Goal: Task Accomplishment & Management: Complete application form

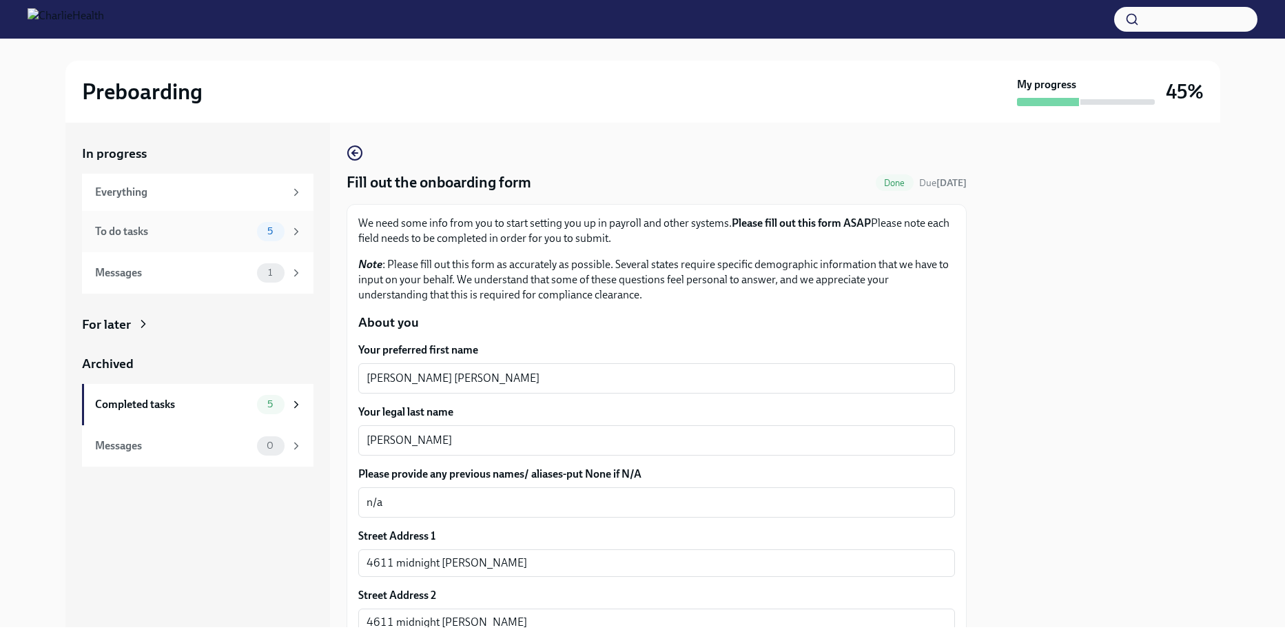
click at [222, 236] on div "To do tasks" at bounding box center [173, 231] width 156 height 15
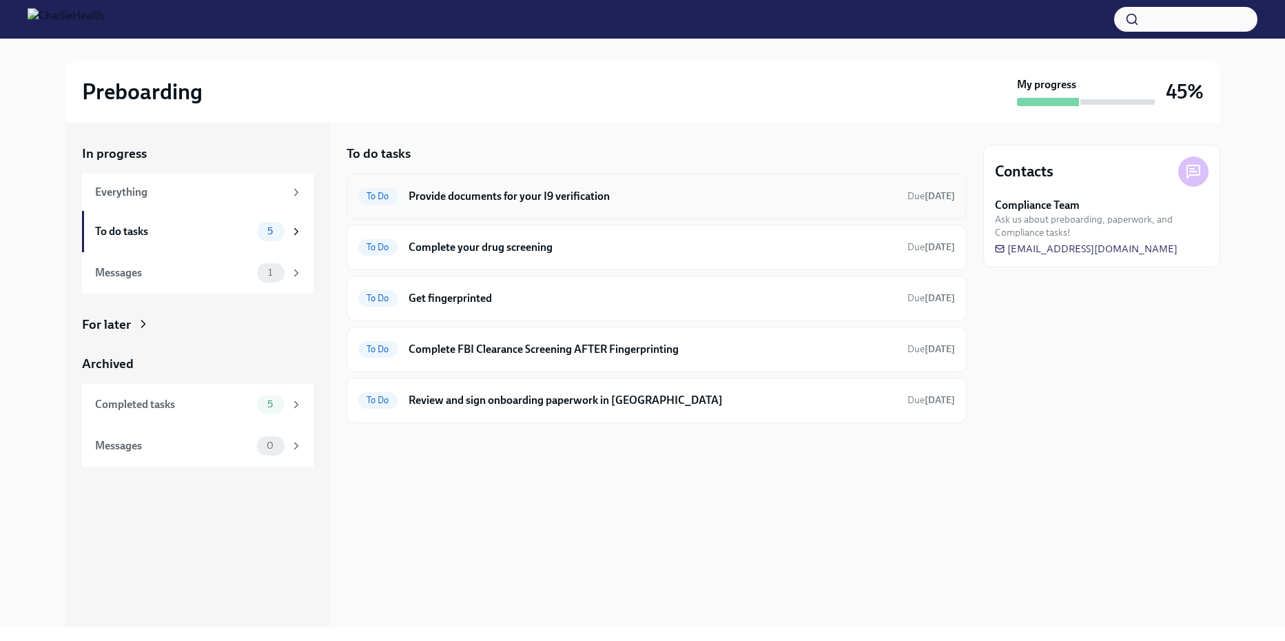
click at [499, 204] on div "To Do Provide documents for your I9 verification Due [DATE]" at bounding box center [656, 196] width 597 height 22
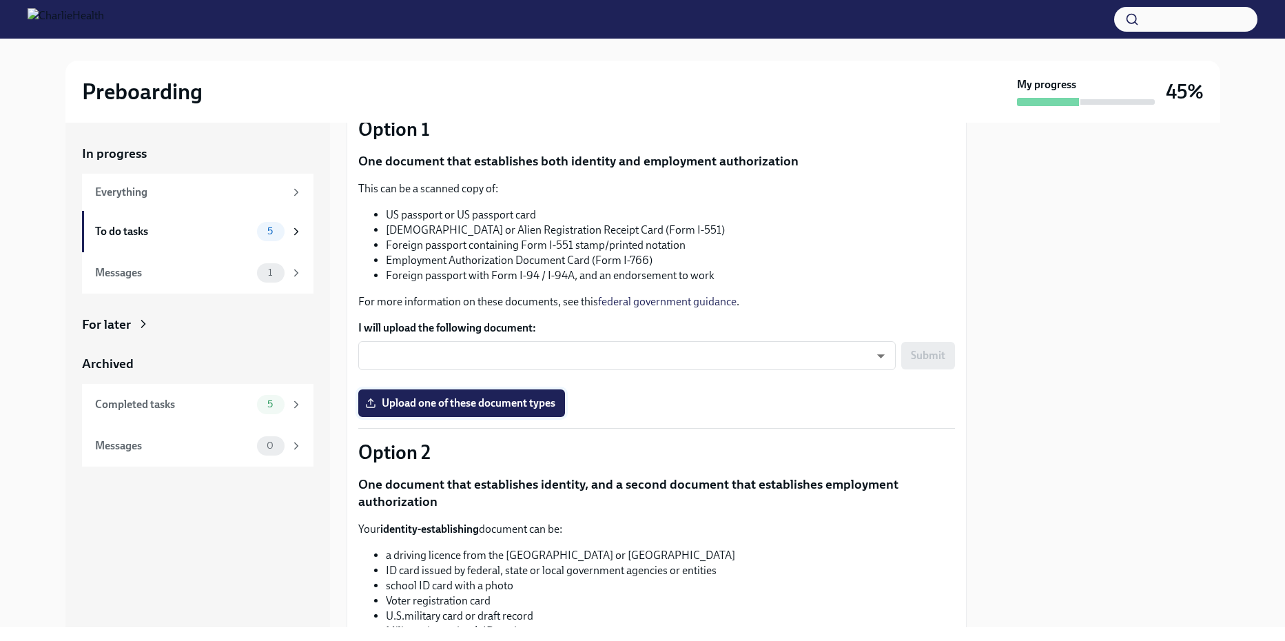
scroll to position [138, 0]
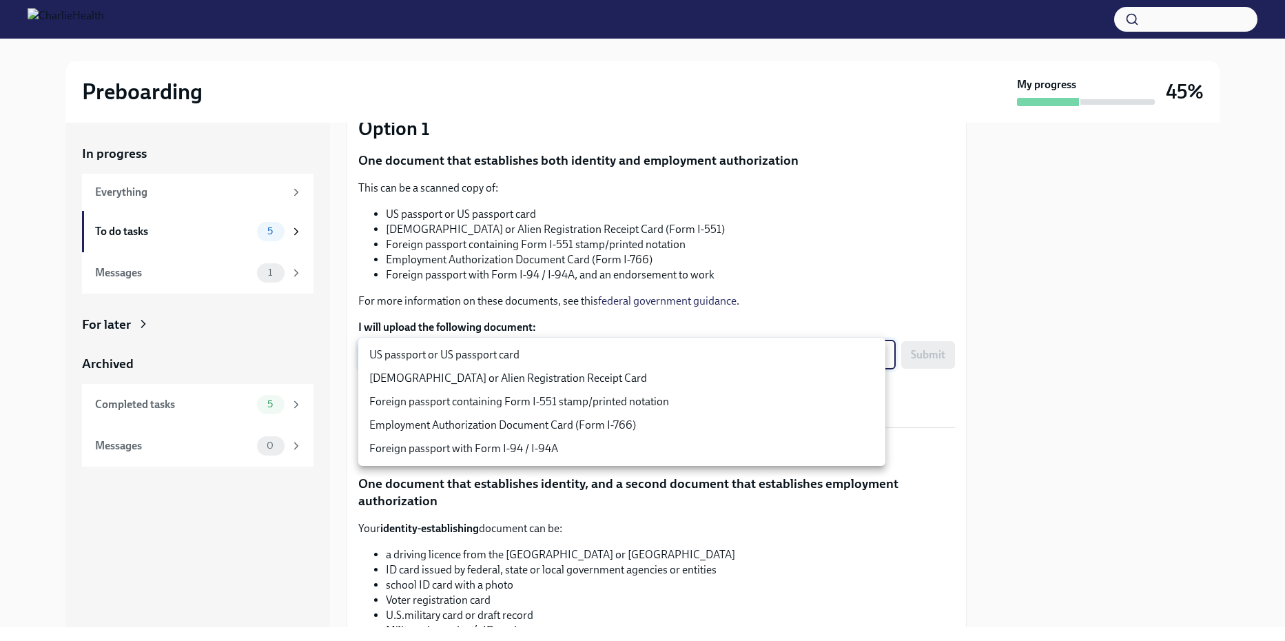
click at [870, 355] on body "Preboarding My progress 45% In progress Everything To do tasks 5 Messages 1 For…" at bounding box center [642, 320] width 1285 height 641
click at [649, 353] on li "US passport or US passport card" at bounding box center [621, 354] width 527 height 23
type input "KnYOjnC8x"
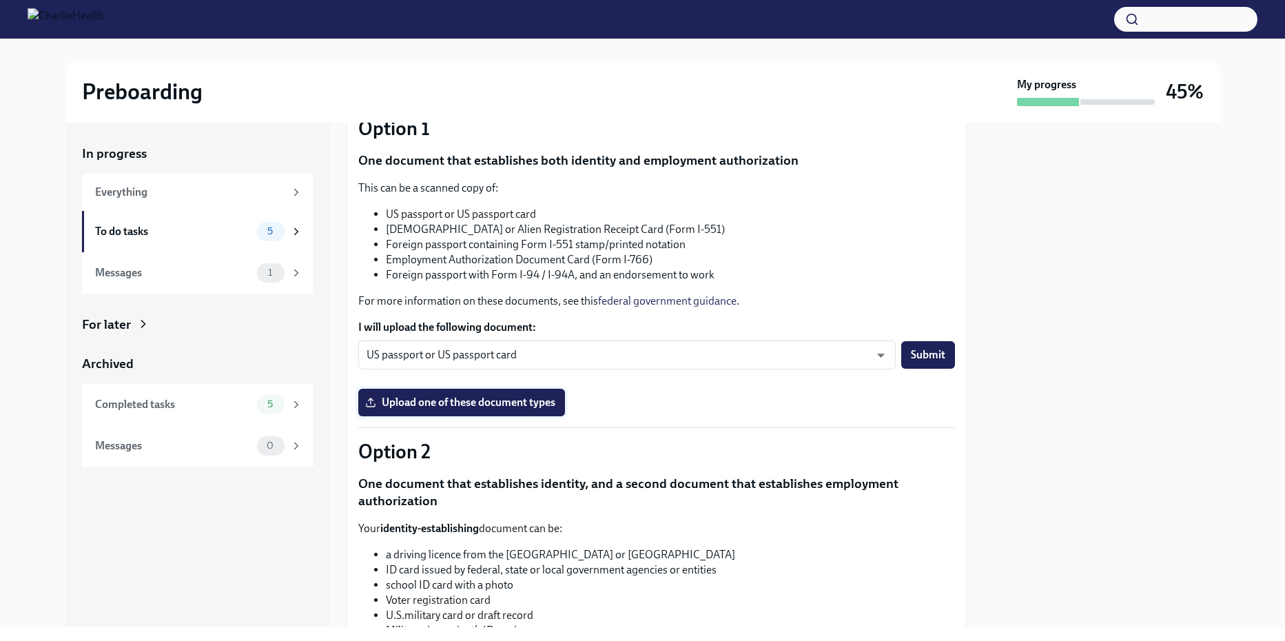
click at [491, 396] on span "Upload one of these document types" at bounding box center [461, 402] width 187 height 14
click at [0, 0] on input "Upload one of these document types" at bounding box center [0, 0] width 0 height 0
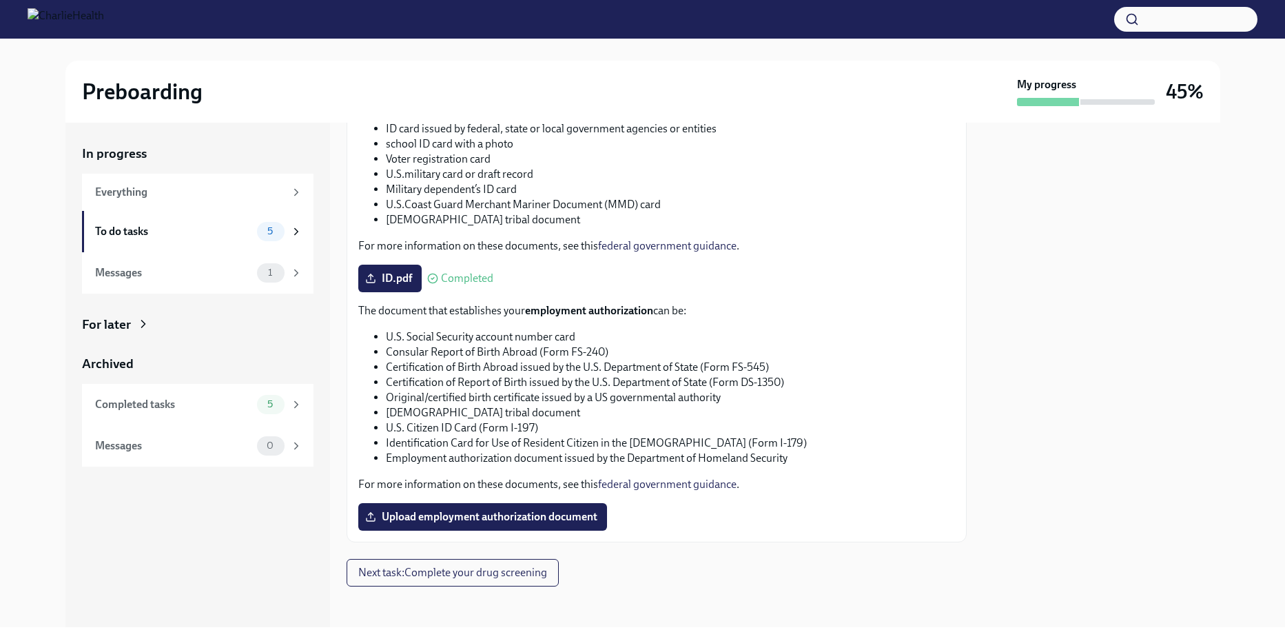
scroll to position [570, 0]
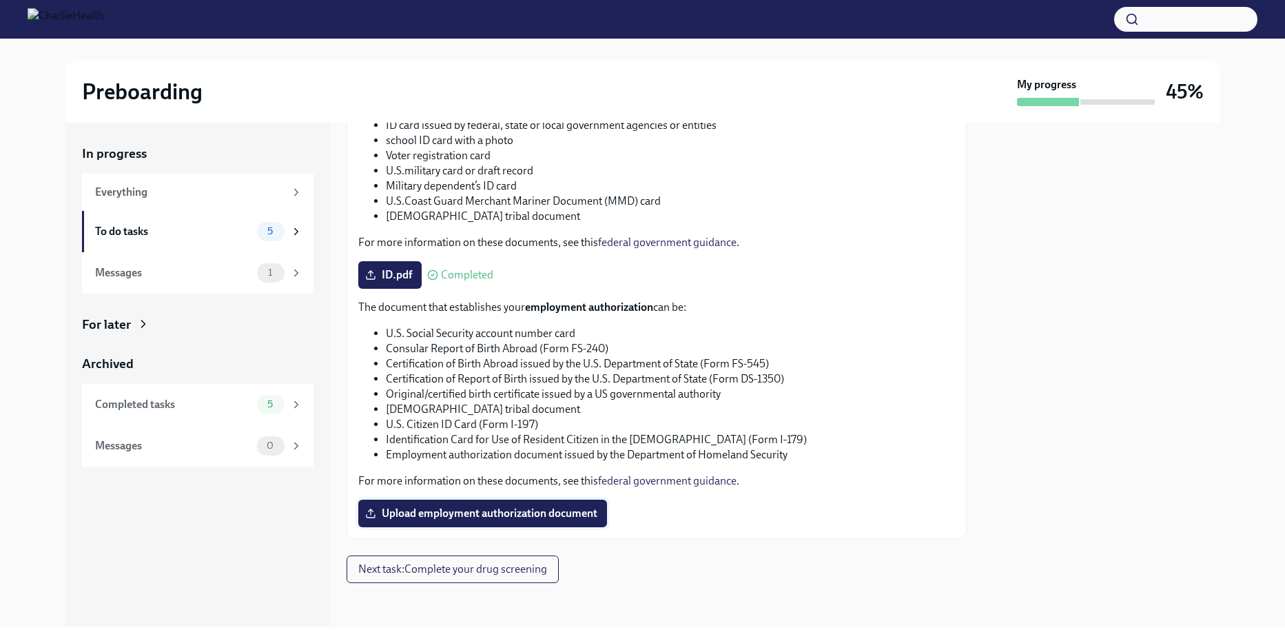
click at [502, 517] on span "Upload employment authorization document" at bounding box center [482, 513] width 229 height 14
click at [0, 0] on input "Upload employment authorization document" at bounding box center [0, 0] width 0 height 0
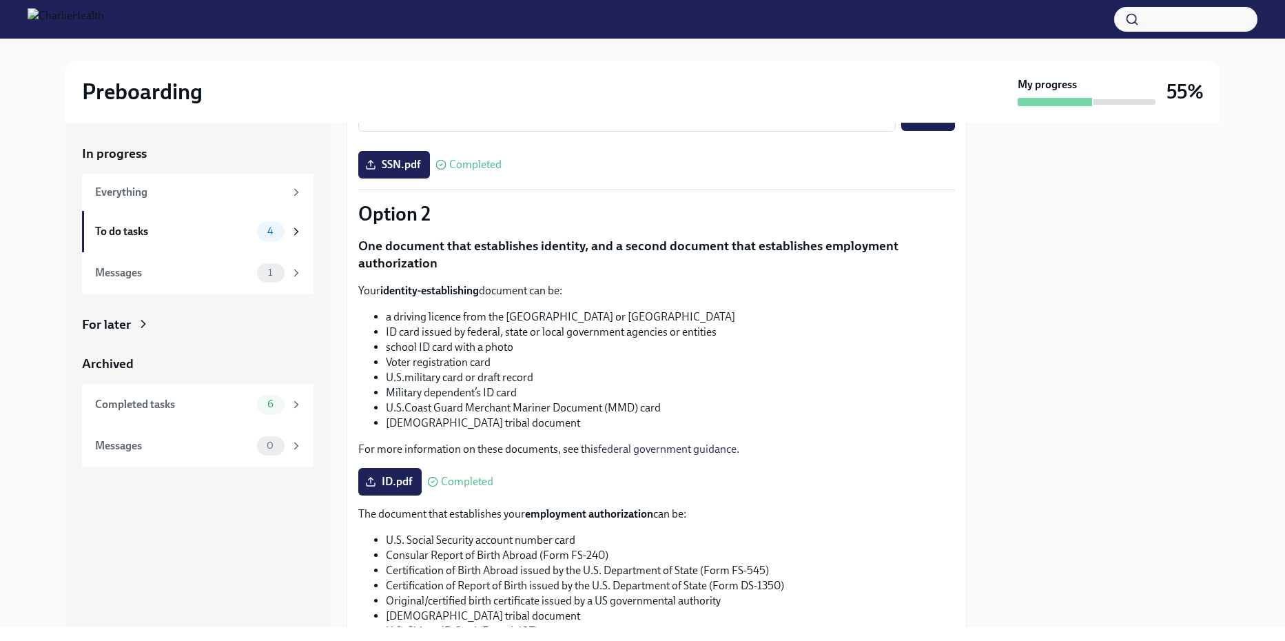
scroll to position [238, 0]
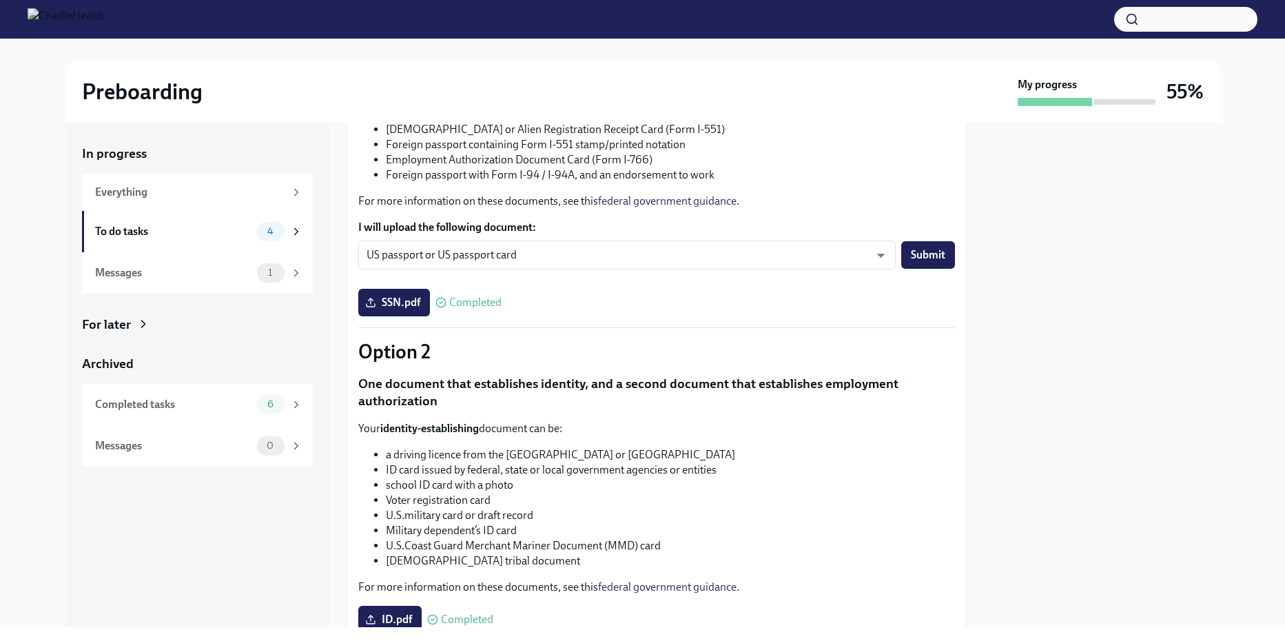
drag, startPoint x: 402, startPoint y: 300, endPoint x: 614, endPoint y: 295, distance: 212.2
click at [614, 295] on div "SSN.pdf Completed" at bounding box center [656, 303] width 597 height 28
click at [420, 305] on span "SSN.pdf" at bounding box center [394, 303] width 52 height 14
click at [0, 0] on input "SSN.pdf" at bounding box center [0, 0] width 0 height 0
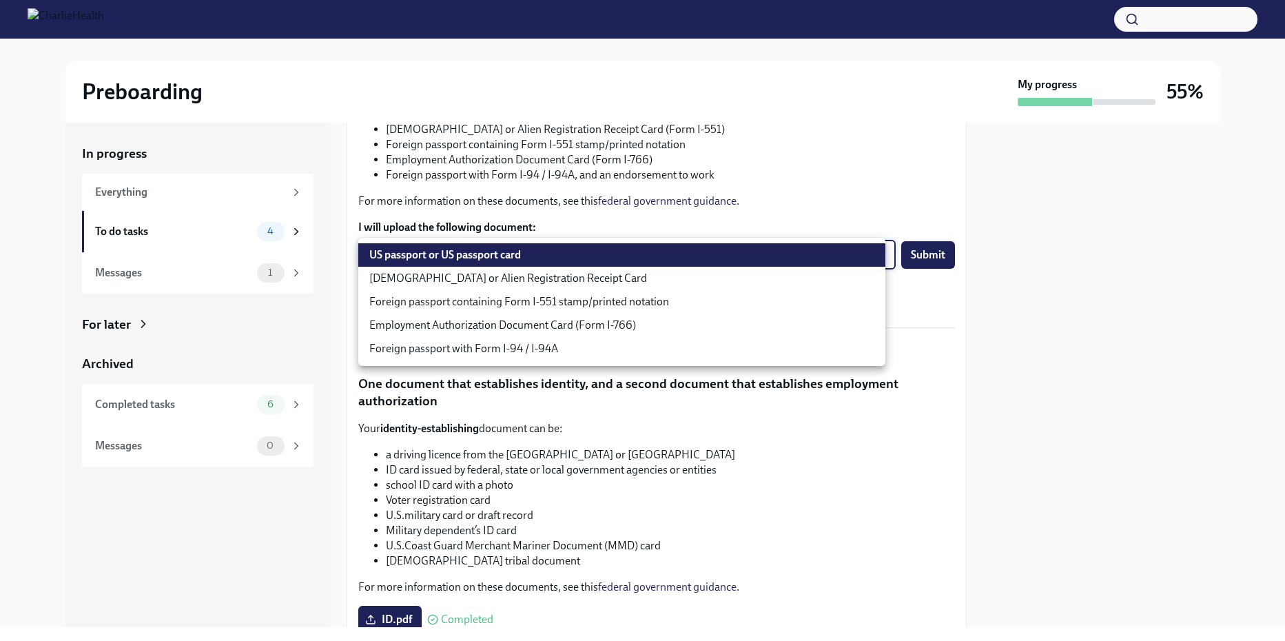
click at [861, 254] on body "Preboarding My progress 55% In progress Everything To do tasks 4 Messages 1 For…" at bounding box center [642, 320] width 1285 height 641
click at [652, 182] on div at bounding box center [642, 320] width 1285 height 641
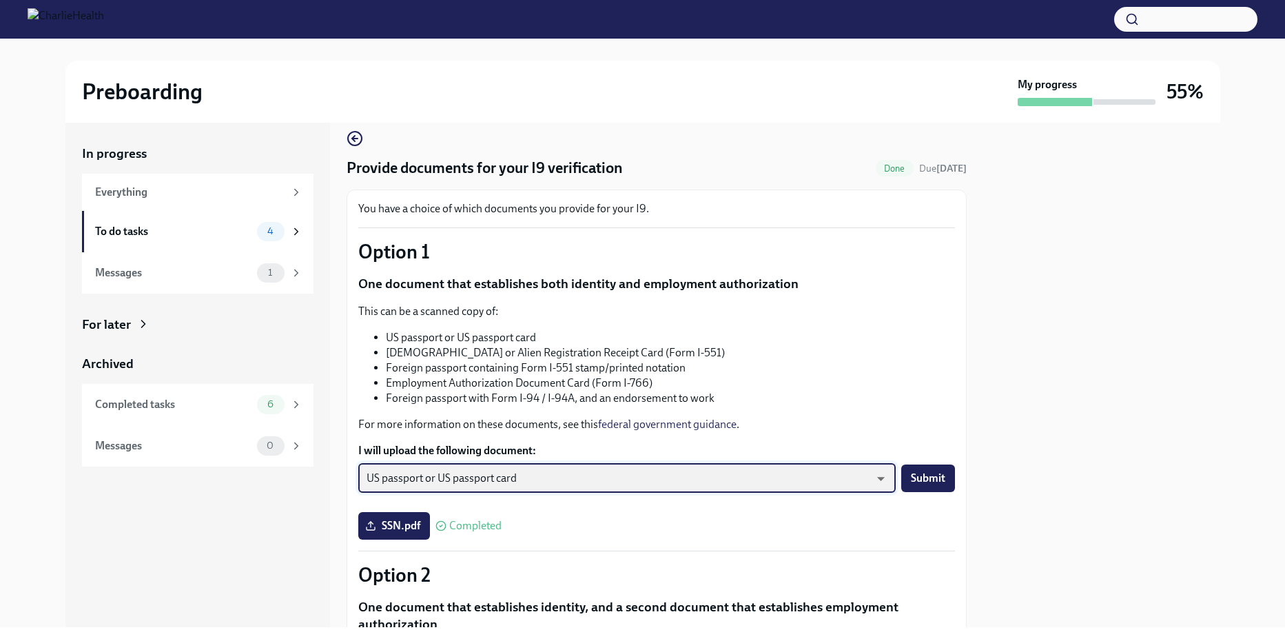
scroll to position [0, 0]
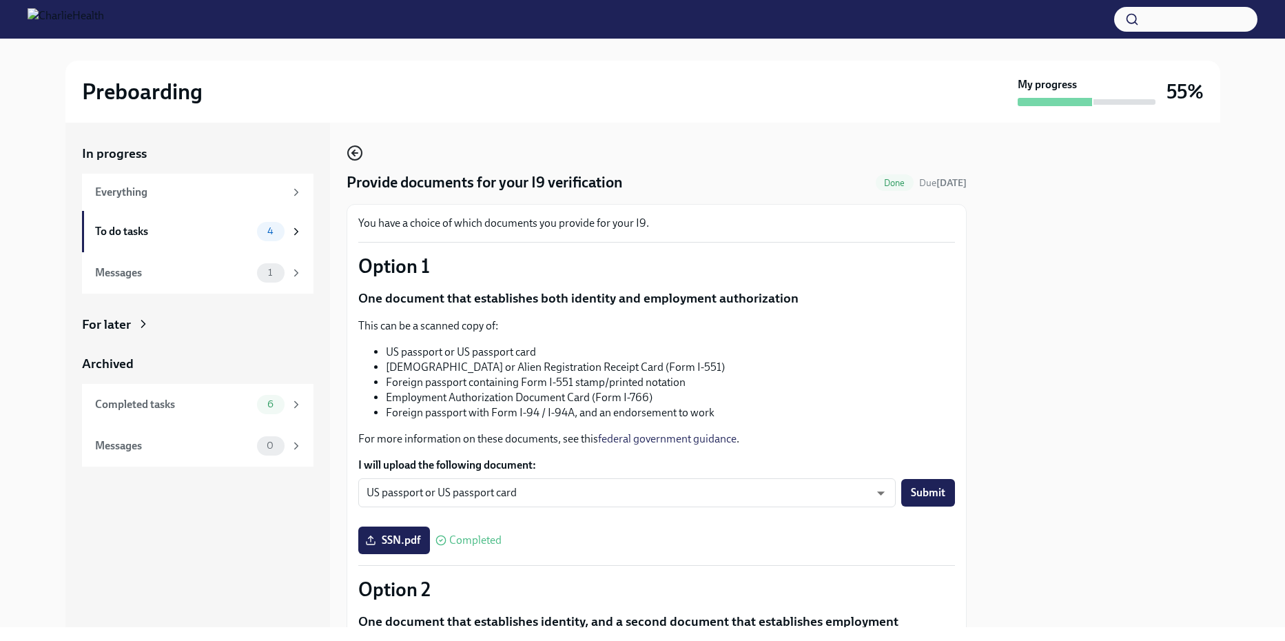
click at [357, 151] on icon "button" at bounding box center [355, 153] width 17 height 17
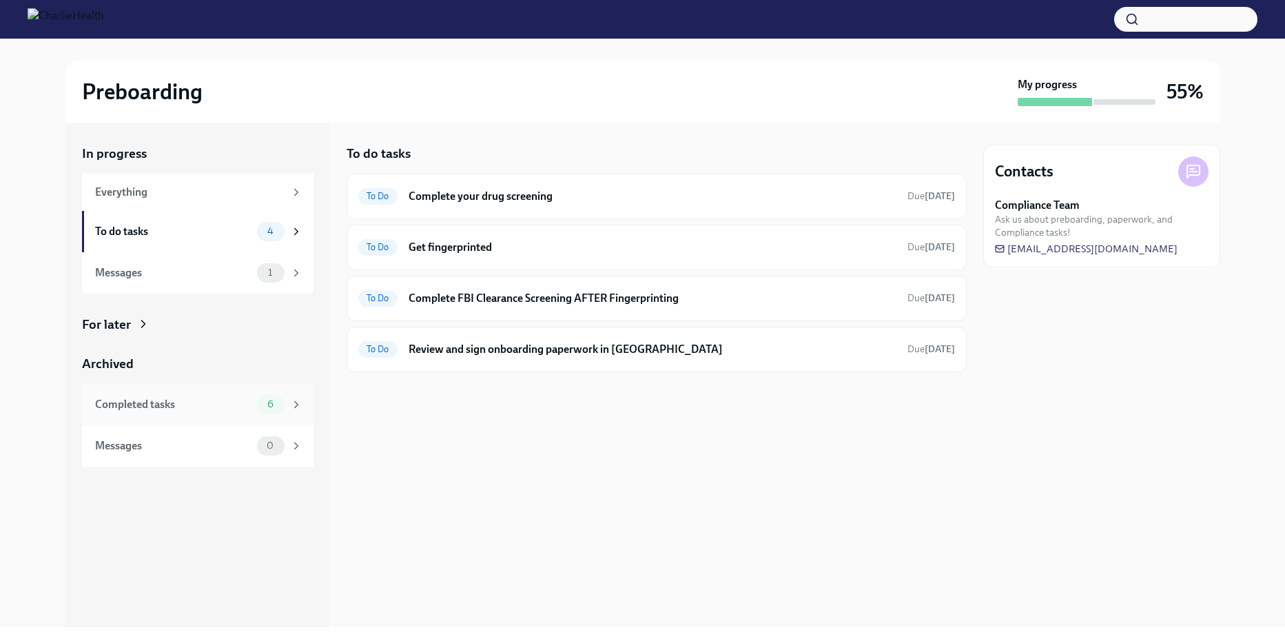
click at [169, 409] on div "Completed tasks" at bounding box center [173, 404] width 156 height 15
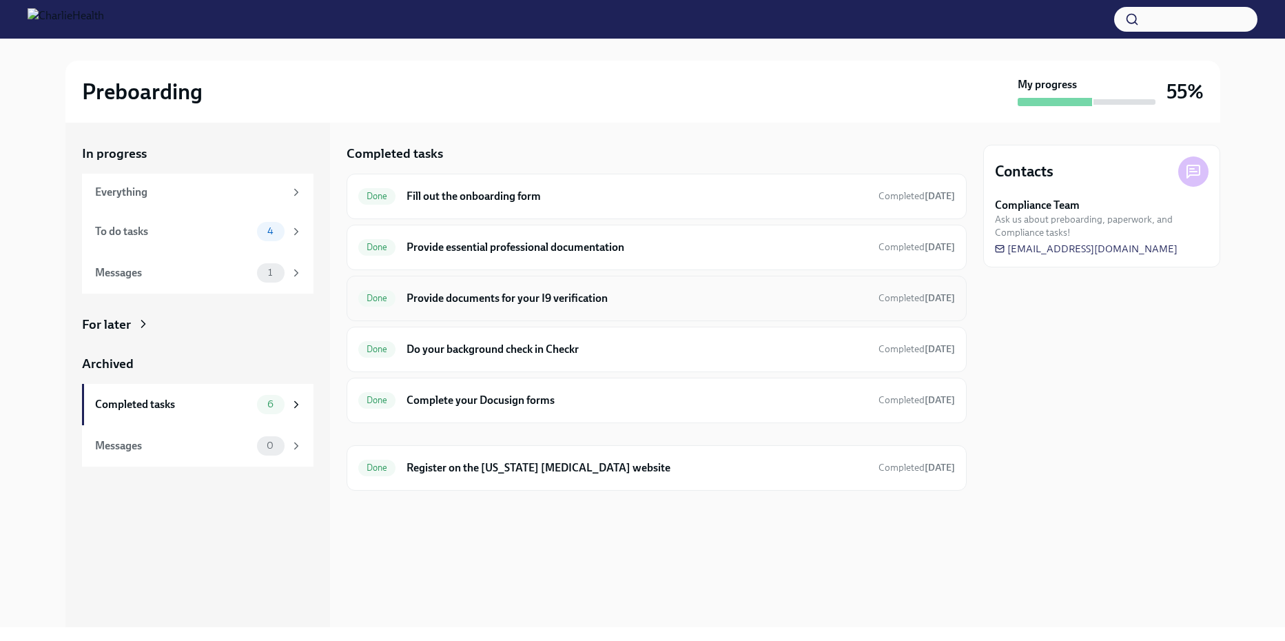
click at [455, 302] on h6 "Provide documents for your I9 verification" at bounding box center [636, 298] width 460 height 15
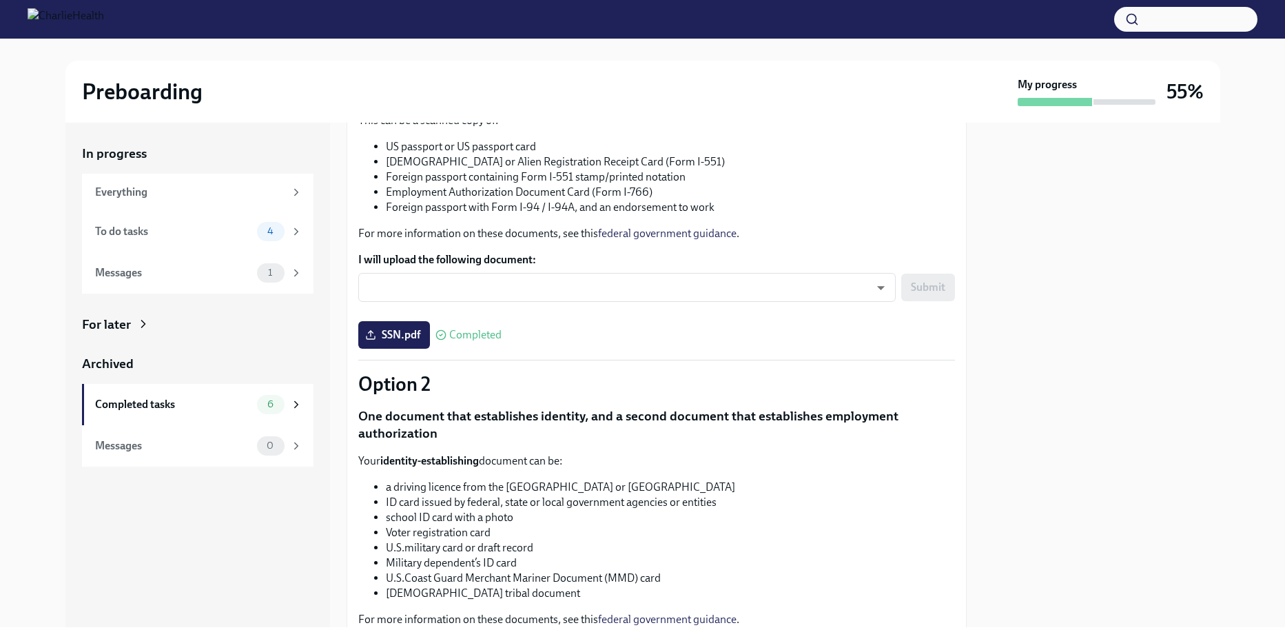
scroll to position [207, 0]
click at [410, 335] on span "SSN.pdf" at bounding box center [394, 334] width 52 height 14
click at [0, 0] on input "SSN.pdf" at bounding box center [0, 0] width 0 height 0
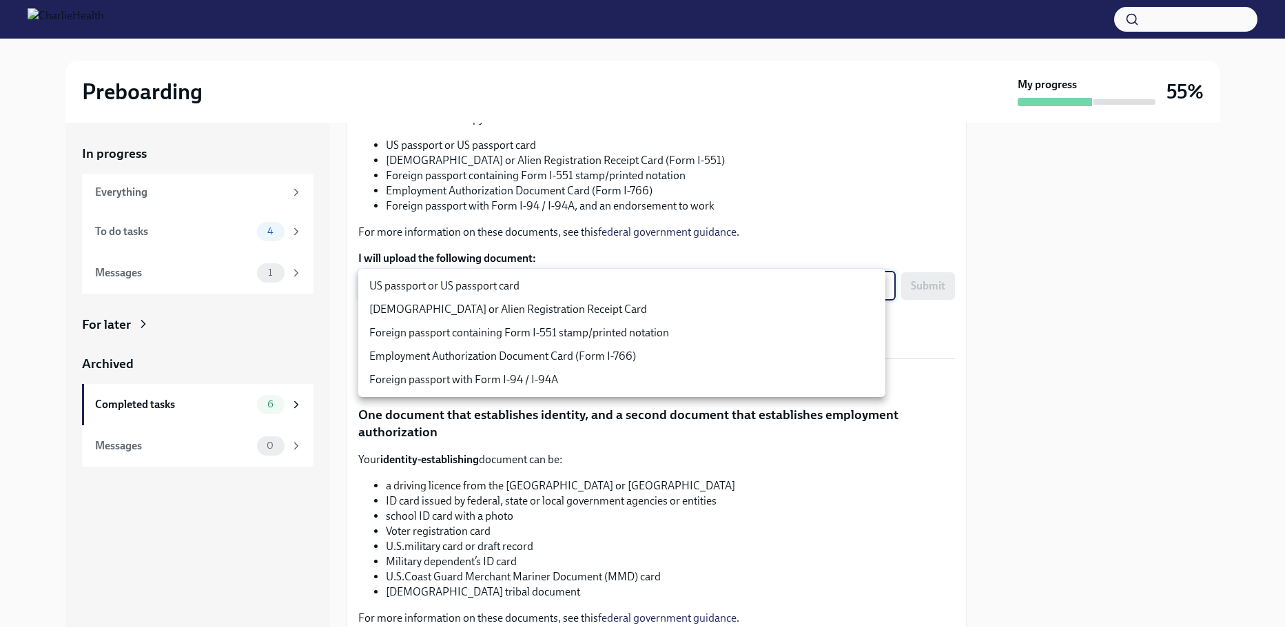
click at [874, 290] on body "Preboarding My progress 55% In progress Everything To do tasks 4 Messages 1 For…" at bounding box center [642, 320] width 1285 height 641
click at [597, 284] on li "US passport or US passport card" at bounding box center [621, 285] width 527 height 23
type input "KnYOjnC8x"
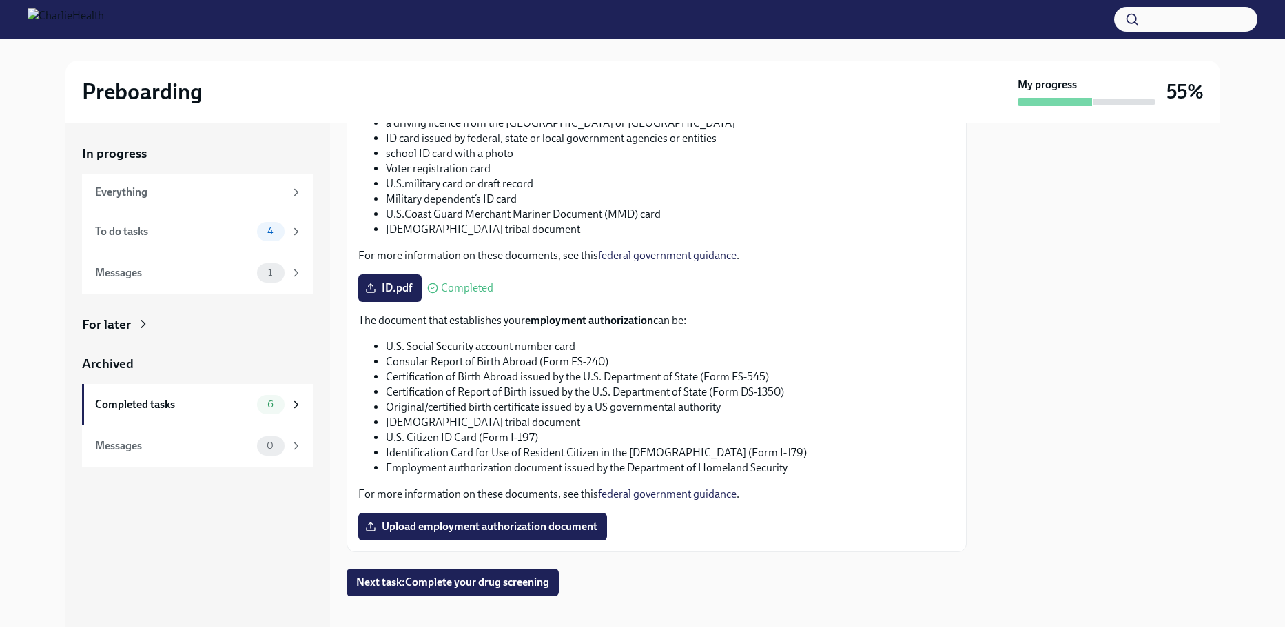
scroll to position [582, 0]
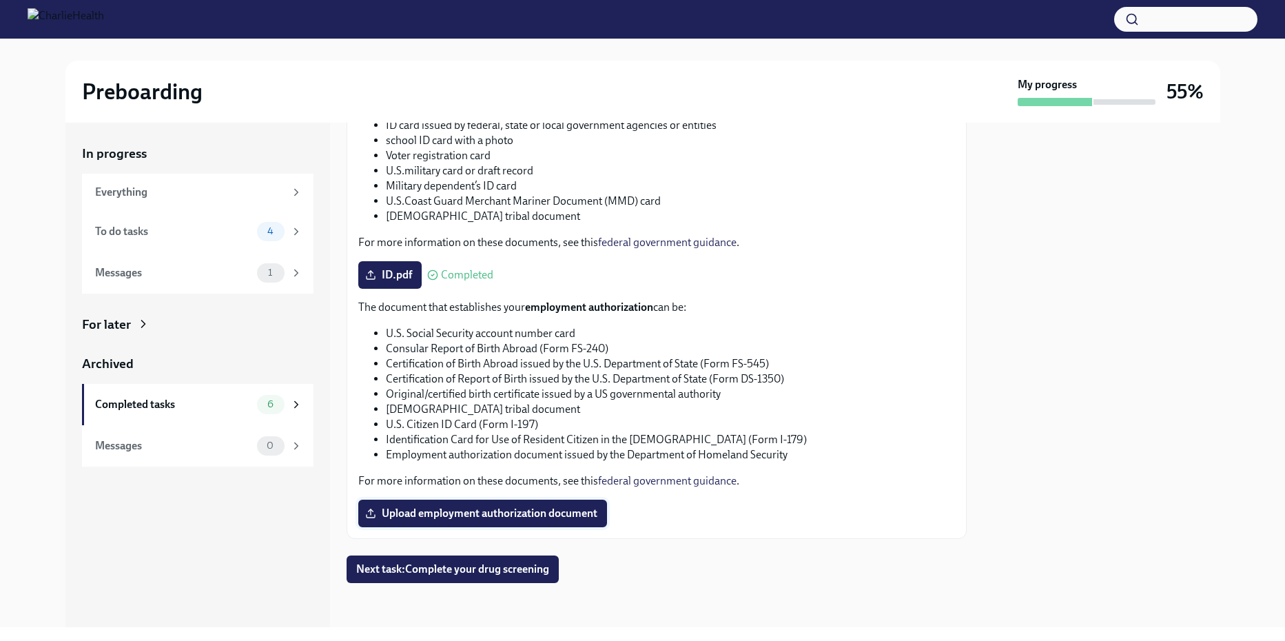
click at [440, 508] on span "Upload employment authorization document" at bounding box center [482, 513] width 229 height 14
click at [0, 0] on input "Upload employment authorization document" at bounding box center [0, 0] width 0 height 0
click at [184, 235] on div "To do tasks" at bounding box center [173, 231] width 156 height 15
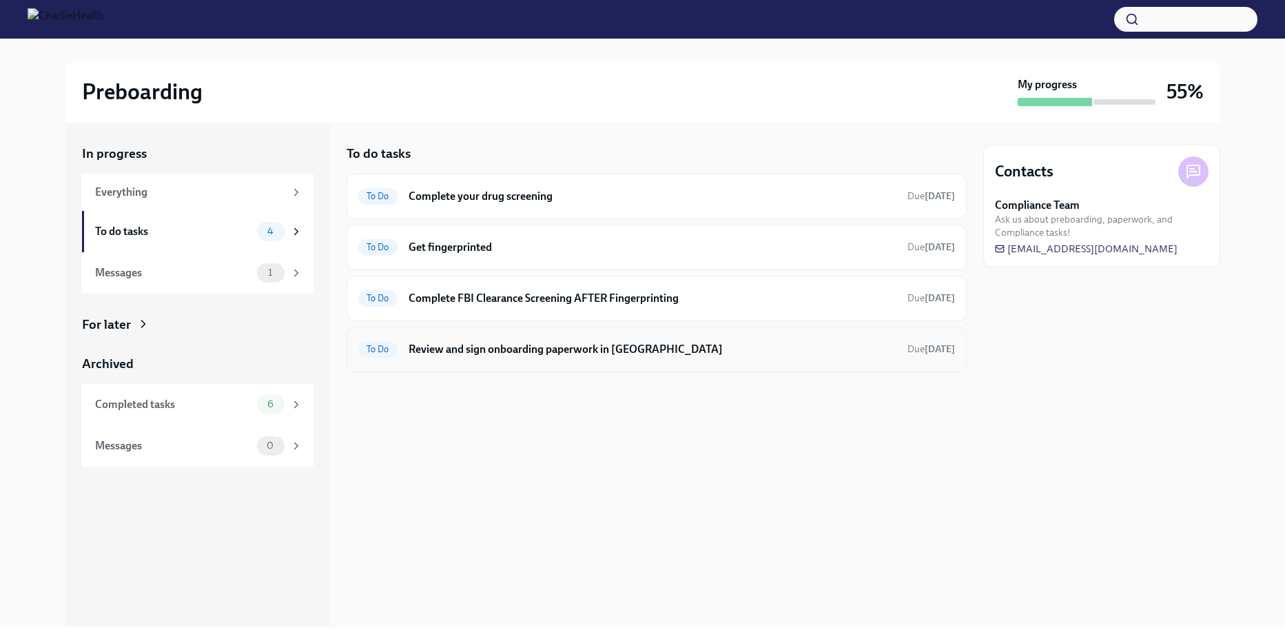
click at [557, 351] on h6 "Review and sign onboarding paperwork in [GEOGRAPHIC_DATA]" at bounding box center [653, 349] width 488 height 15
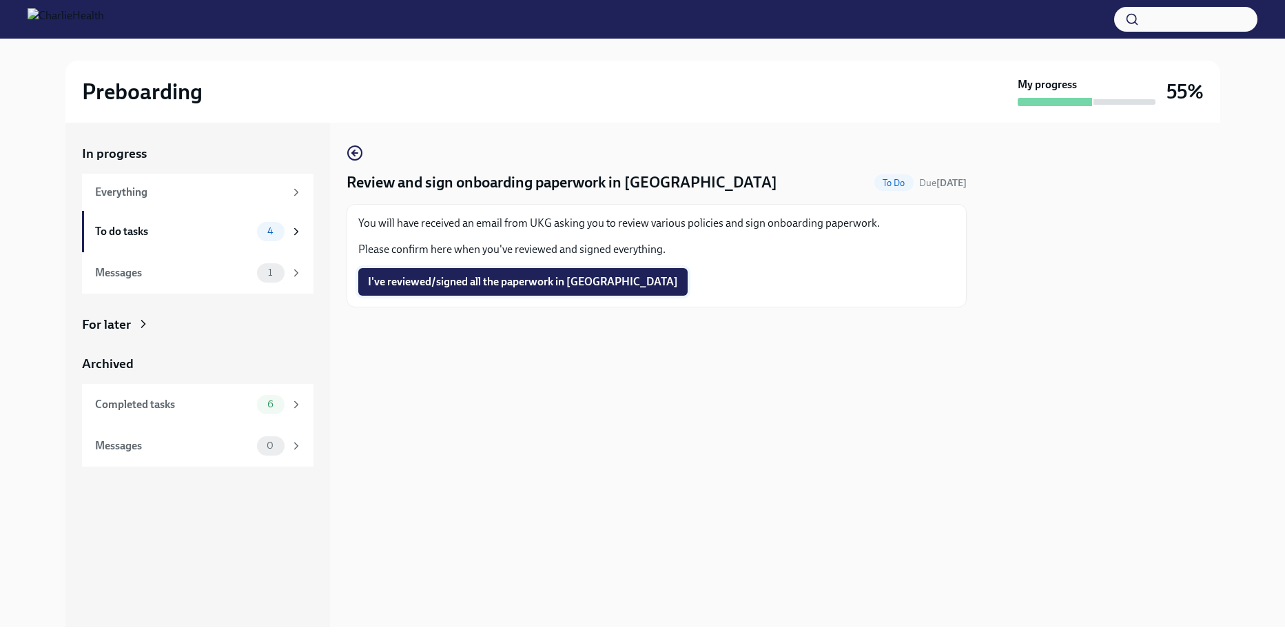
click at [473, 284] on span "I've reviewed/signed all the paperwork in [GEOGRAPHIC_DATA]" at bounding box center [523, 282] width 310 height 14
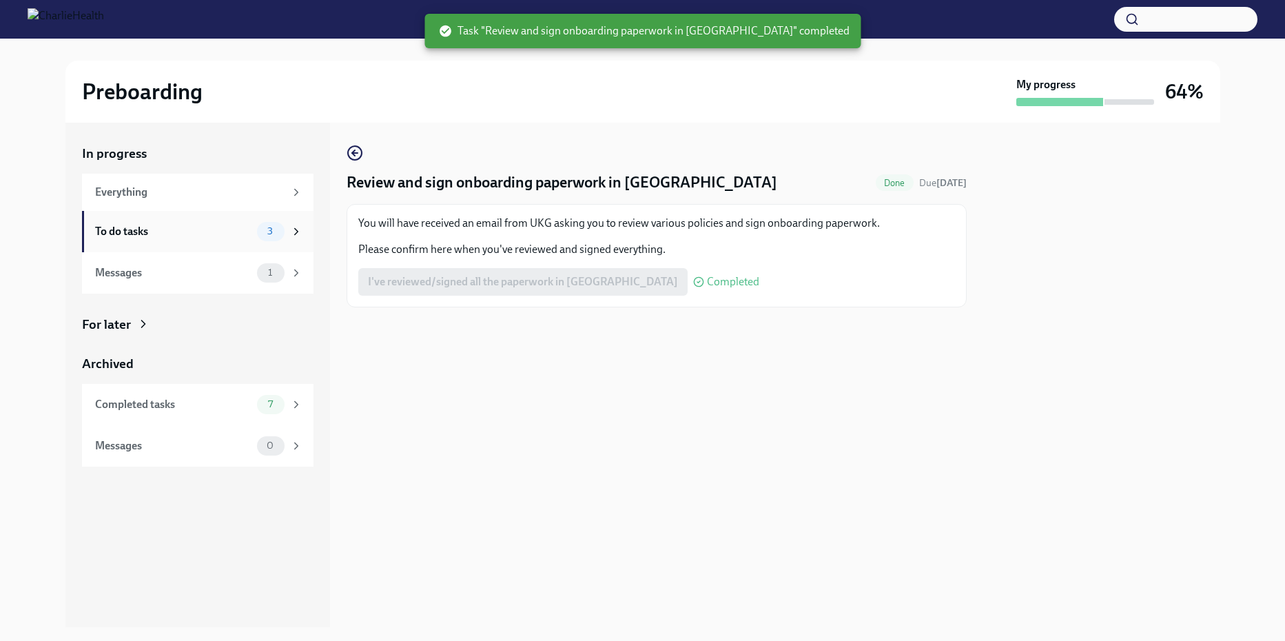
click at [185, 227] on div "To do tasks" at bounding box center [173, 231] width 156 height 15
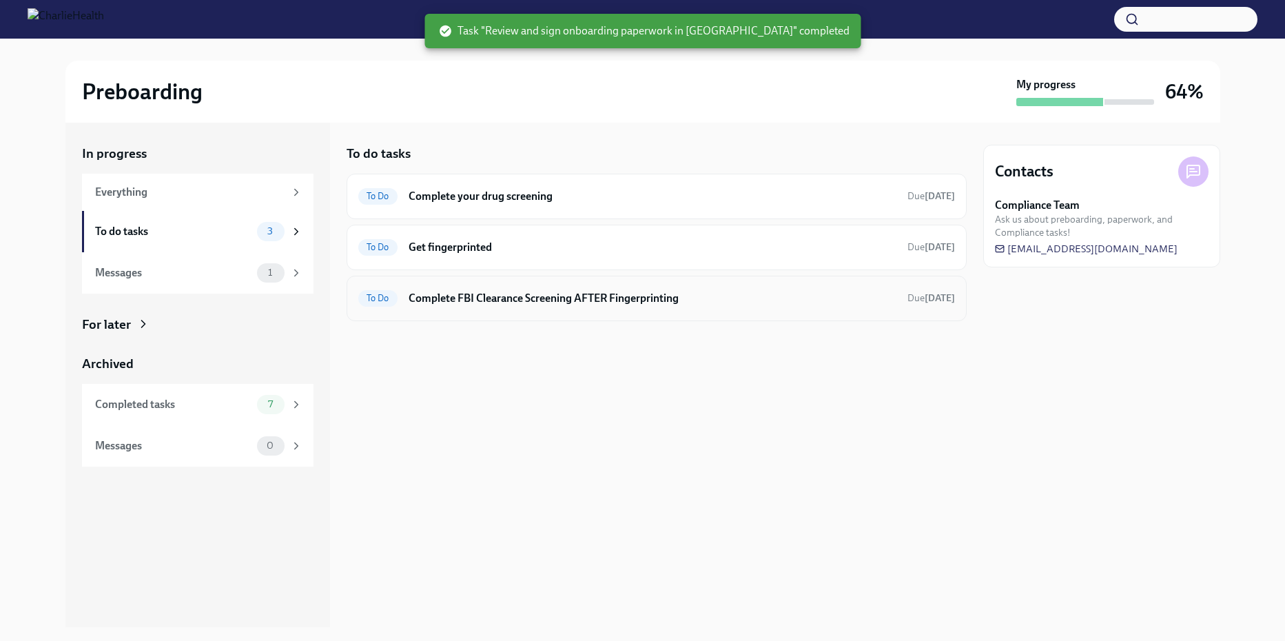
click at [557, 303] on h6 "Complete FBI Clearance Screening AFTER Fingerprinting" at bounding box center [653, 298] width 488 height 15
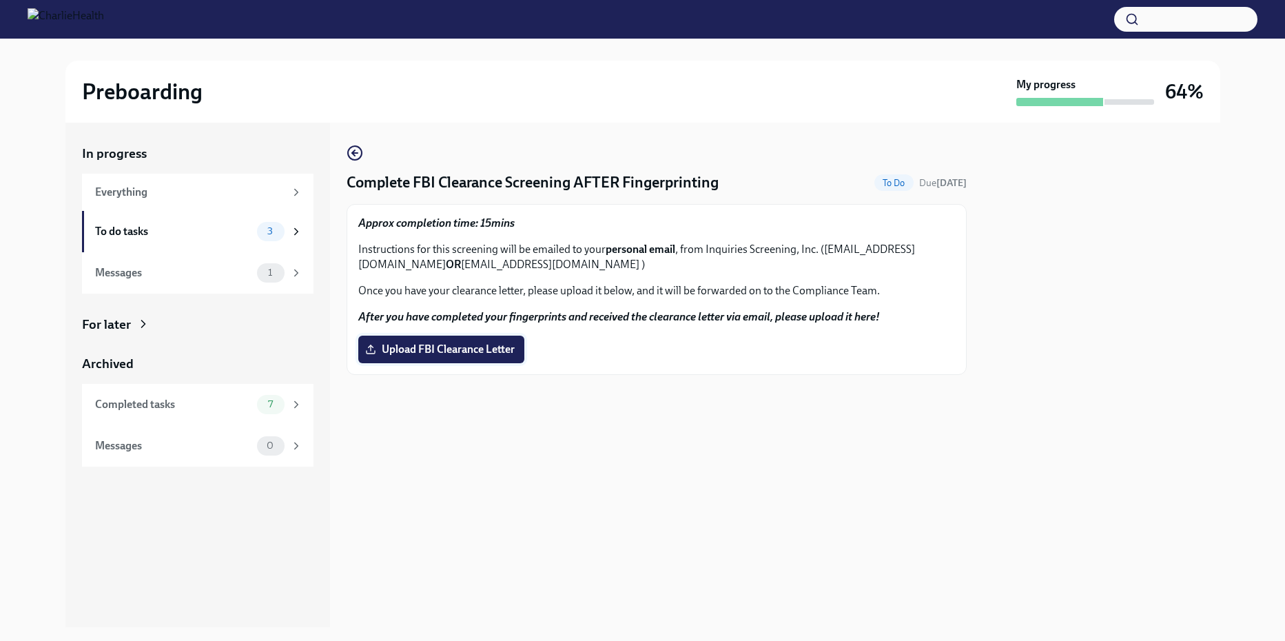
click at [477, 343] on span "Upload FBI Clearance Letter" at bounding box center [441, 349] width 147 height 14
click at [0, 0] on input "Upload FBI Clearance Letter" at bounding box center [0, 0] width 0 height 0
drag, startPoint x: 517, startPoint y: 316, endPoint x: 865, endPoint y: 324, distance: 348.7
click at [865, 324] on p "After you have completed your fingerprints and received the clearance letter vi…" at bounding box center [656, 316] width 597 height 15
drag, startPoint x: 865, startPoint y: 324, endPoint x: 816, endPoint y: 353, distance: 56.8
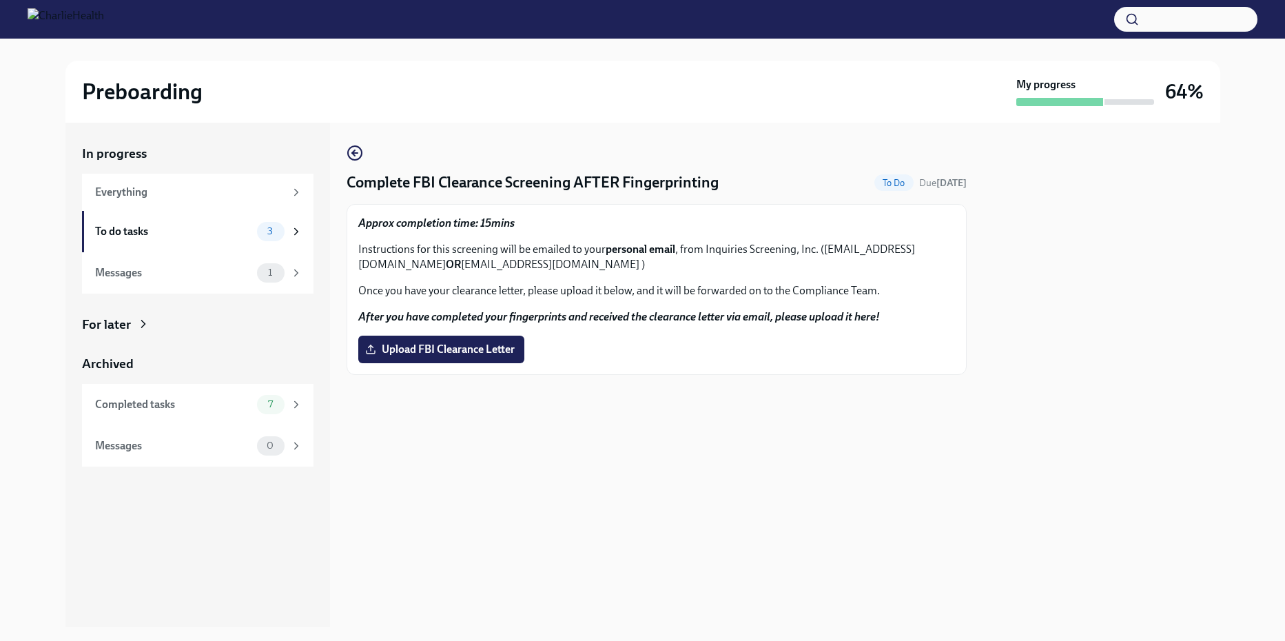
click at [819, 353] on div "Upload FBI Clearance Letter" at bounding box center [656, 350] width 597 height 28
click at [185, 238] on div "To do tasks" at bounding box center [173, 231] width 156 height 15
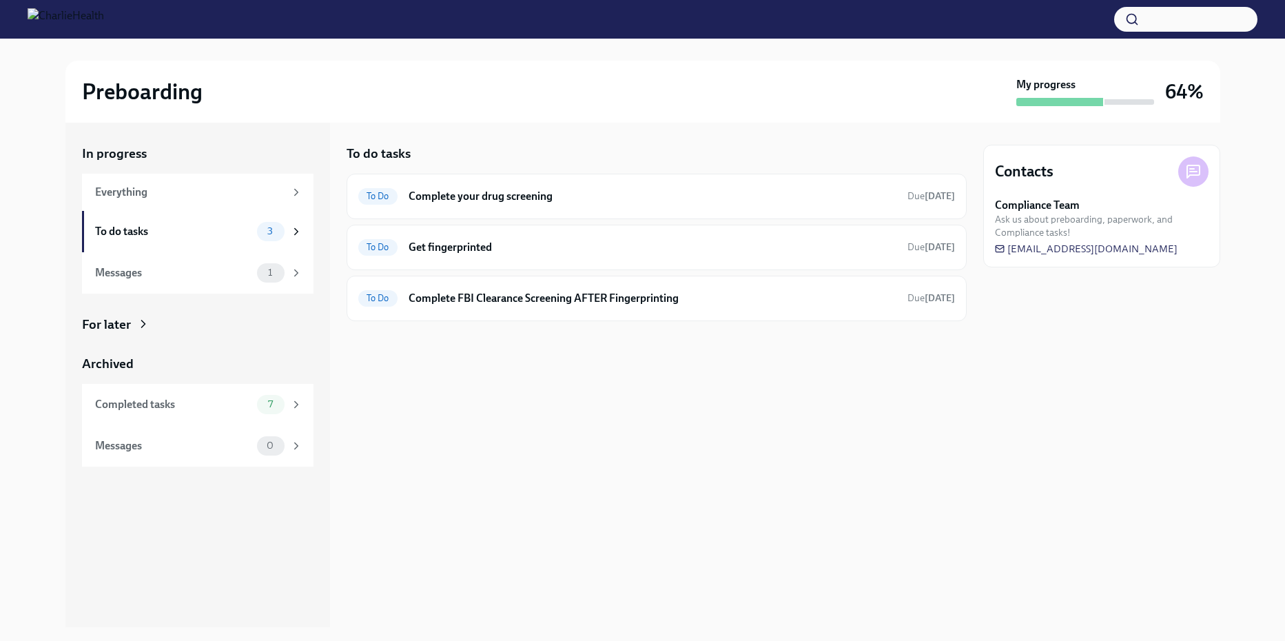
drag, startPoint x: 1002, startPoint y: 422, endPoint x: 1025, endPoint y: 360, distance: 66.0
click at [1003, 418] on div "Contacts Compliance Team Ask us about preboarding, paperwork, and Compliance ta…" at bounding box center [1101, 375] width 237 height 504
